Goal: Check status

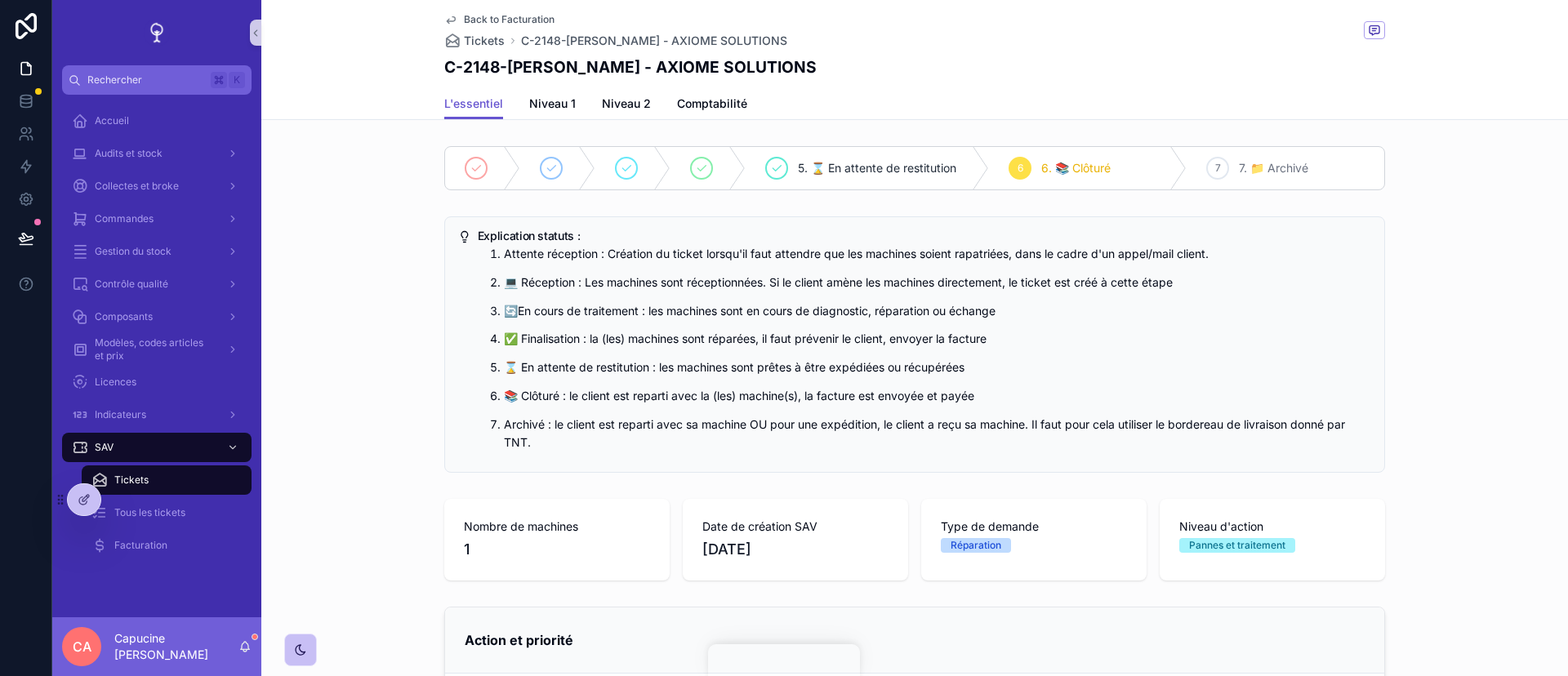
scroll to position [718, 0]
